Goal: Consume media (video, audio): Consume media (video, audio)

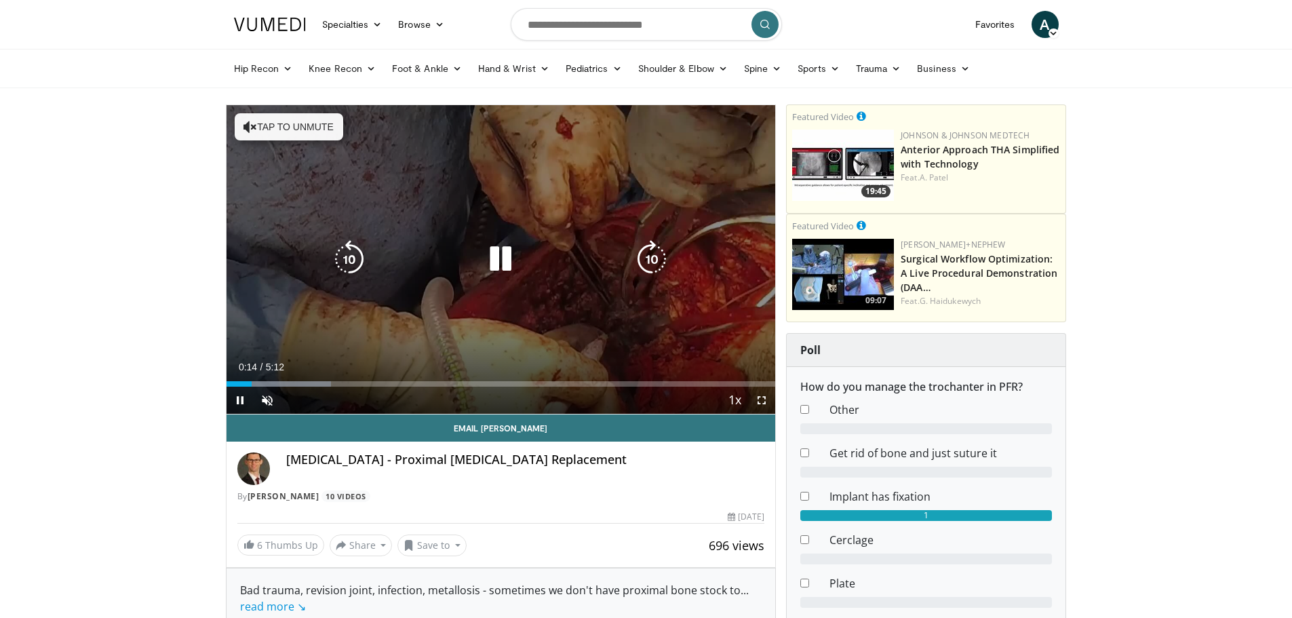
click at [237, 134] on button "Tap to unmute" at bounding box center [289, 126] width 108 height 27
click at [237, 133] on div "10 seconds Tap to unmute" at bounding box center [500, 259] width 549 height 309
click at [507, 256] on icon "Video Player" at bounding box center [500, 259] width 38 height 38
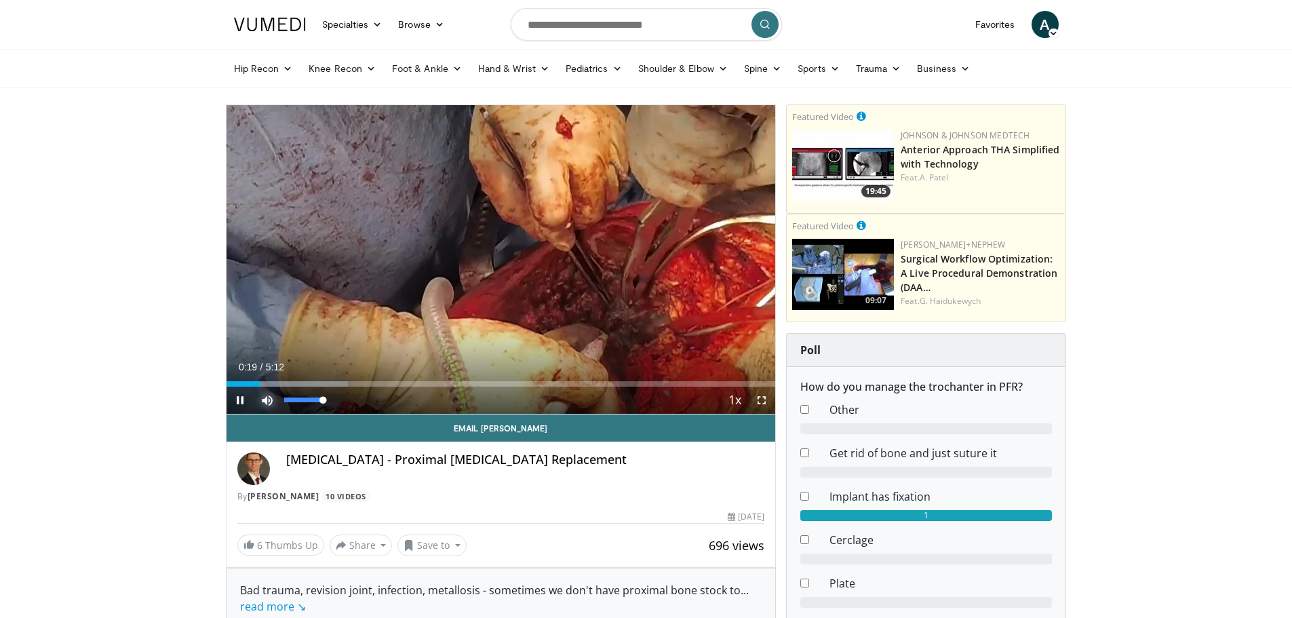
click at [264, 398] on span "Video Player" at bounding box center [267, 399] width 27 height 27
click at [764, 401] on span "Video Player" at bounding box center [761, 399] width 27 height 27
